Goal: Task Accomplishment & Management: Use online tool/utility

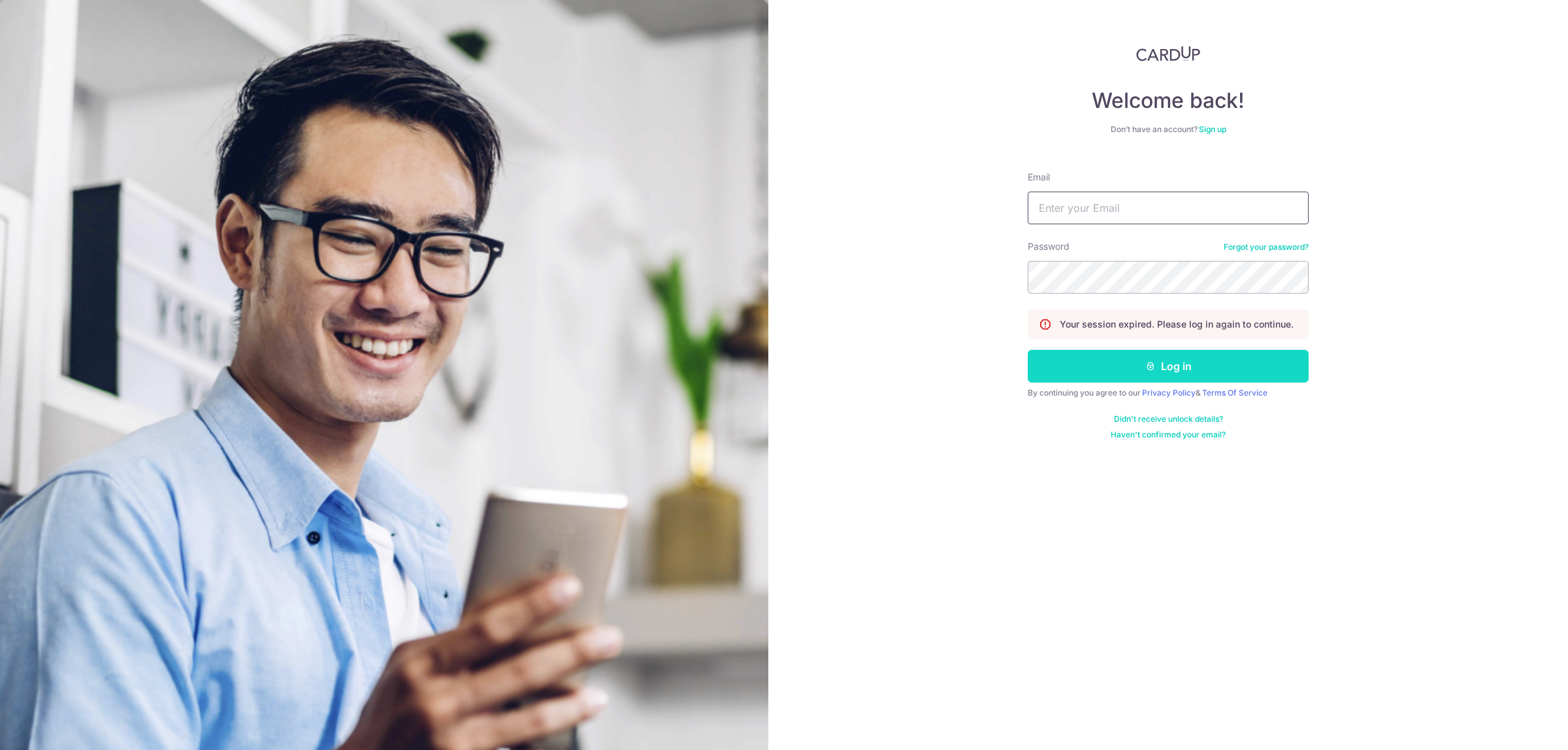
type input "[PERSON_NAME][EMAIL_ADDRESS][DOMAIN_NAME]"
click at [1133, 363] on button "Log in" at bounding box center [1168, 366] width 281 height 33
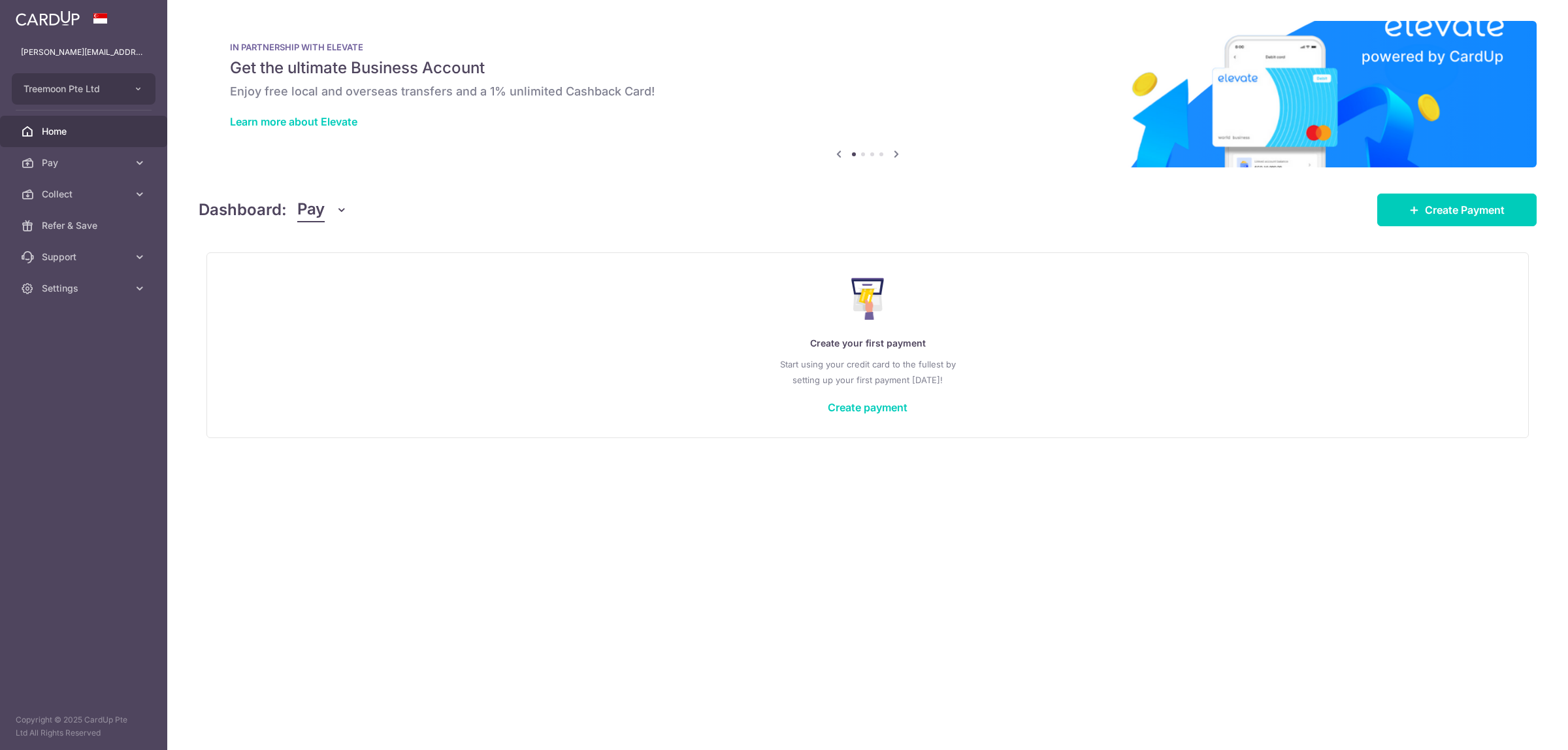
drag, startPoint x: 317, startPoint y: 214, endPoint x: 330, endPoint y: 229, distance: 19.8
click at [317, 214] on span "Pay" at bounding box center [311, 209] width 27 height 24
click at [348, 277] on link "Collect" at bounding box center [365, 277] width 136 height 31
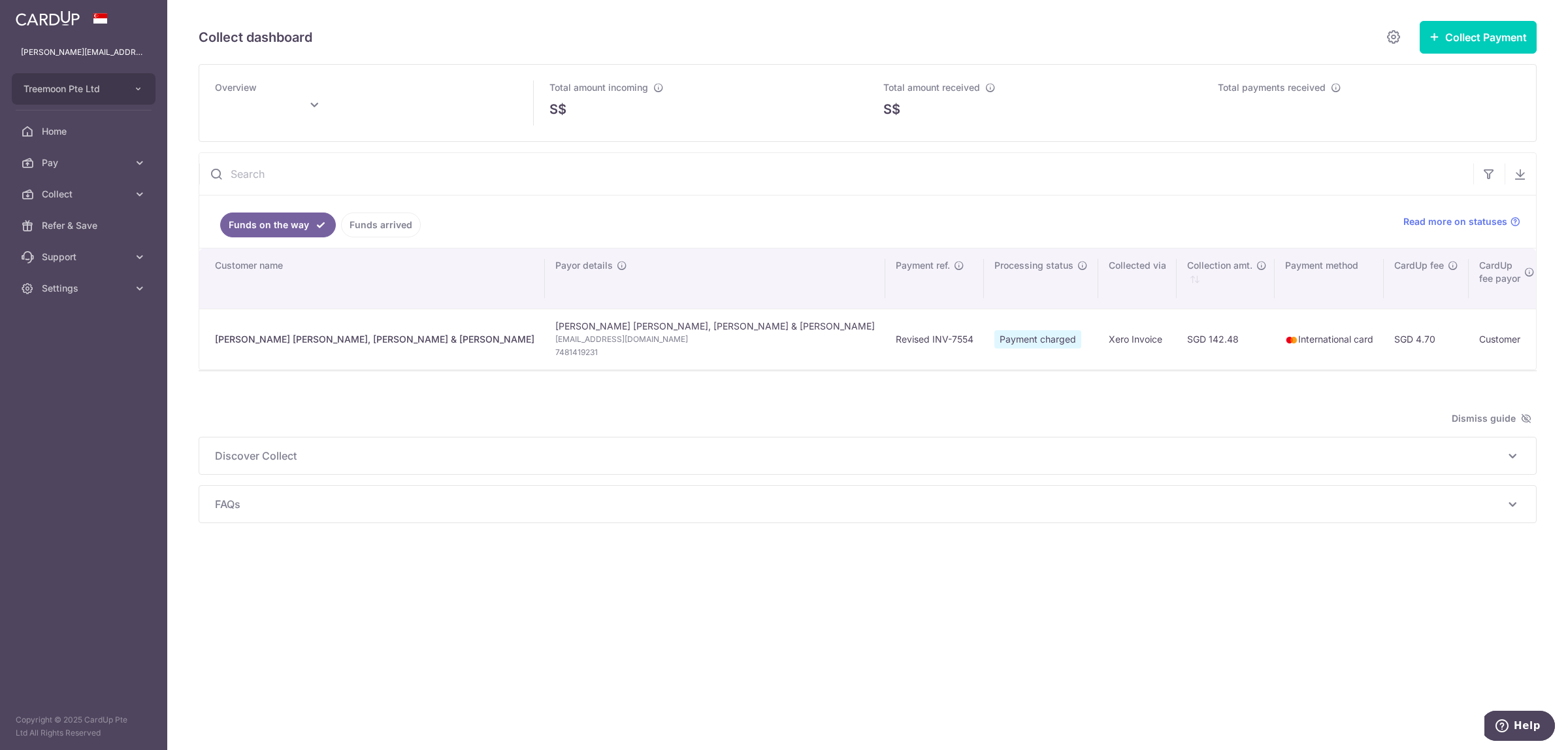
click at [375, 220] on link "Funds arrived" at bounding box center [381, 224] width 80 height 24
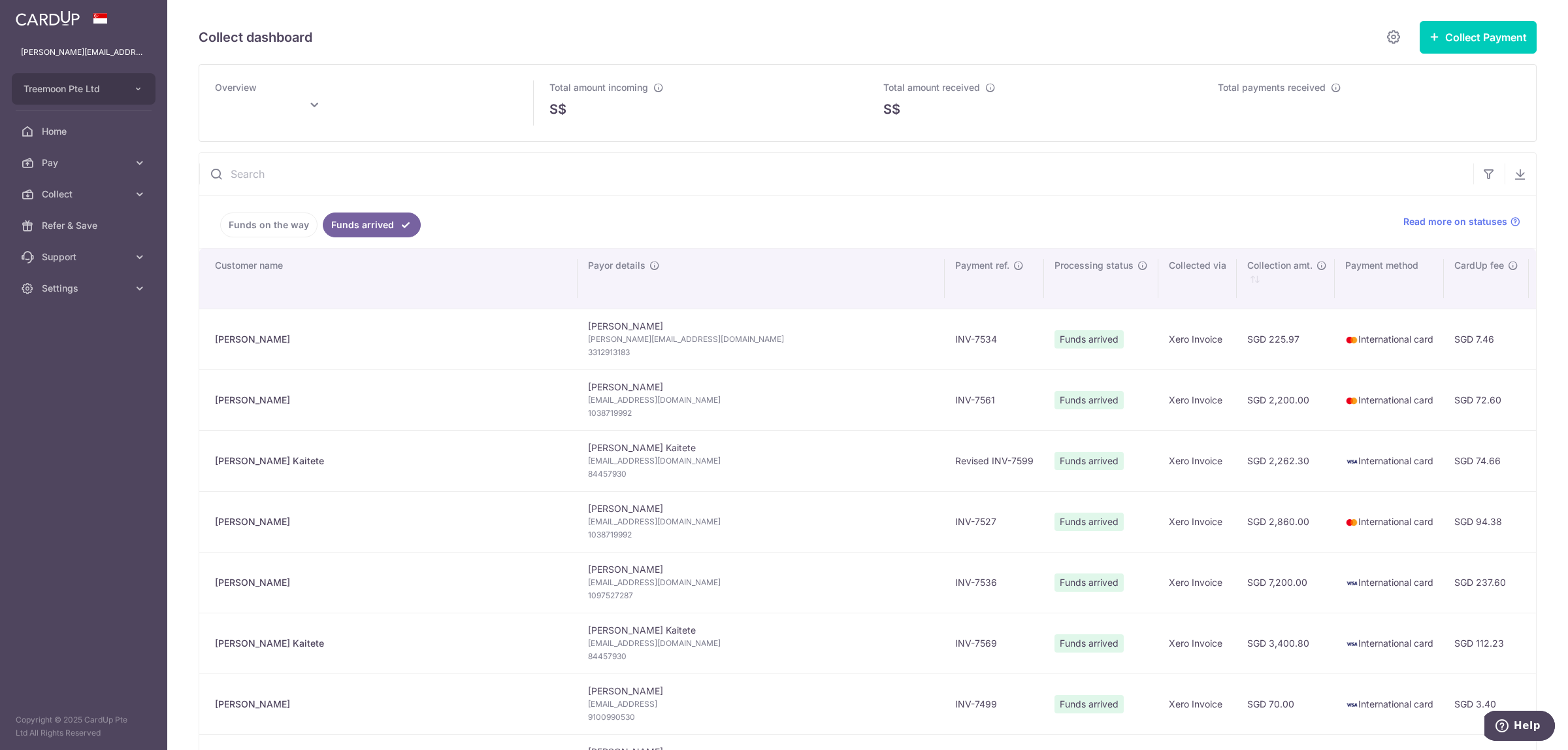
type input "[DATE]"
